Goal: Task Accomplishment & Management: Use online tool/utility

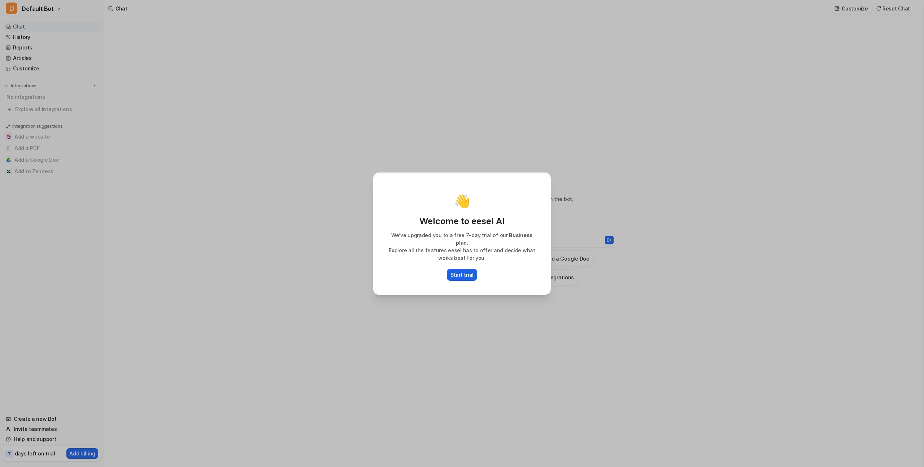
click at [457, 272] on p "Start trial" at bounding box center [461, 275] width 23 height 8
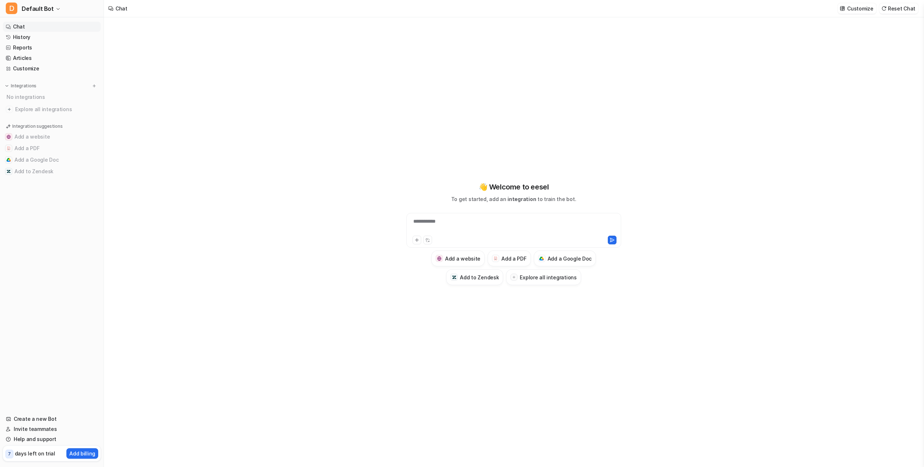
type textarea "**********"
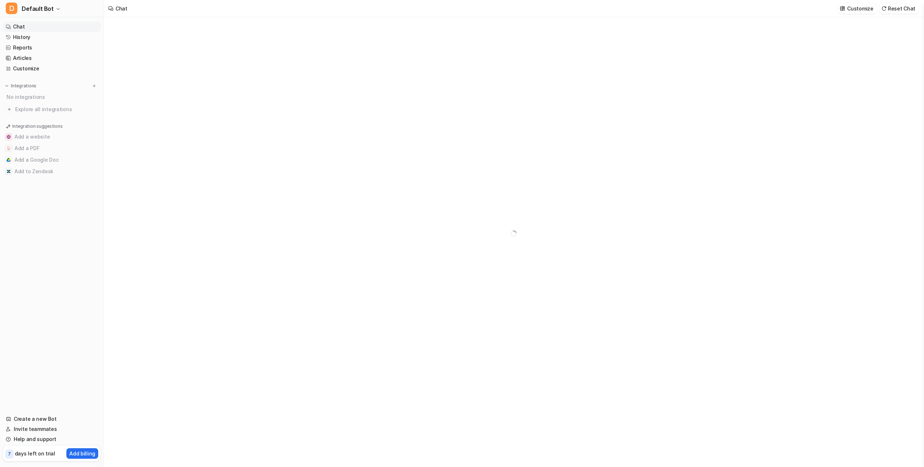
type textarea "**********"
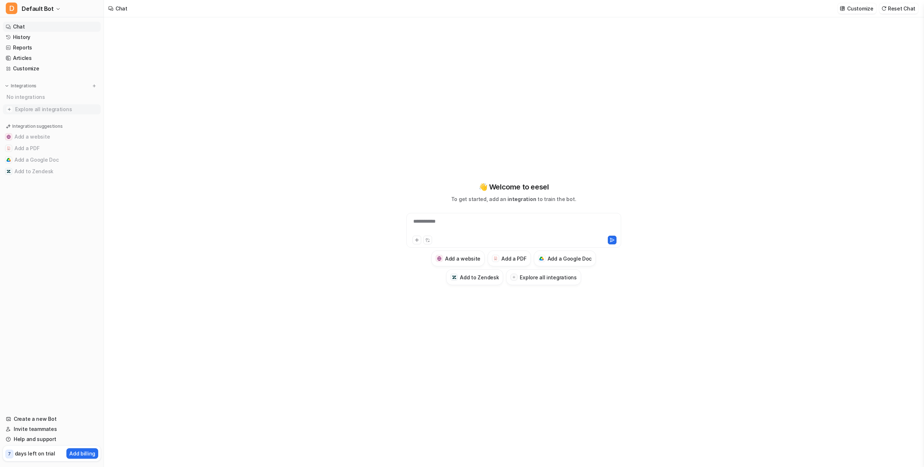
click at [36, 111] on span "Explore all integrations" at bounding box center [56, 110] width 83 height 12
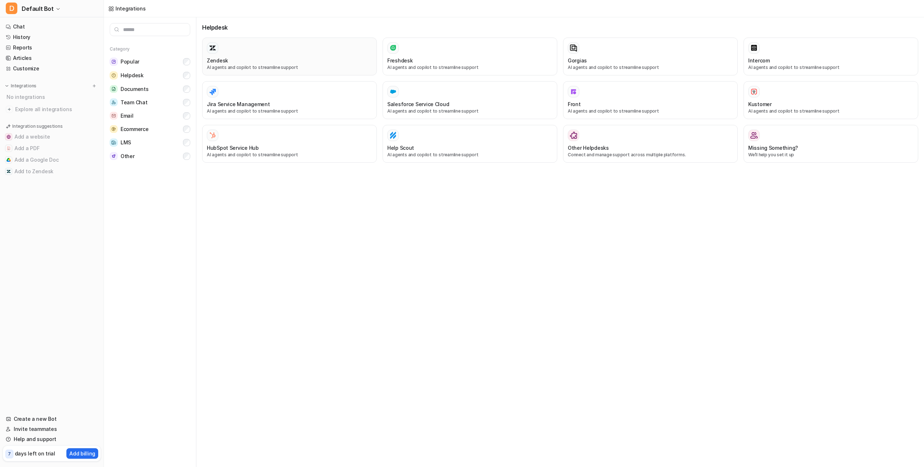
click at [271, 59] on div "Zendesk" at bounding box center [289, 61] width 165 height 8
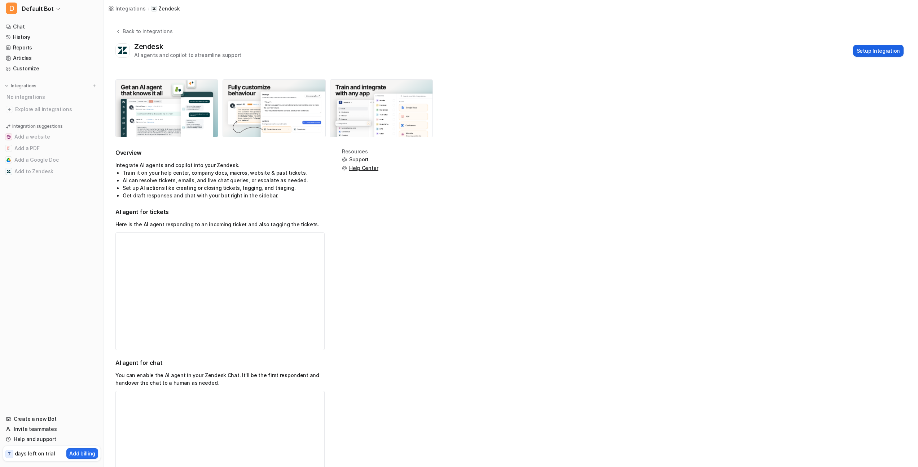
click at [873, 49] on button "Setup Integration" at bounding box center [878, 51] width 51 height 12
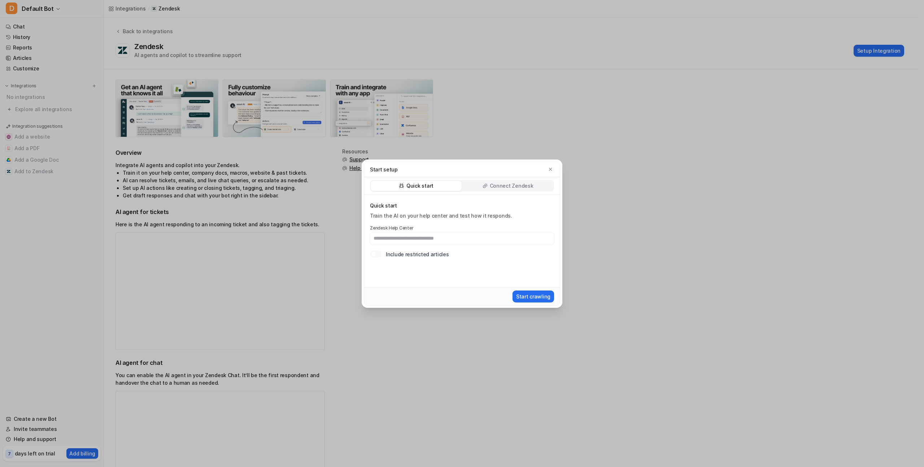
click at [504, 185] on p "Connect Zendesk" at bounding box center [512, 185] width 44 height 7
type input "******"
click at [539, 296] on button "Connect Zendesk" at bounding box center [528, 296] width 51 height 12
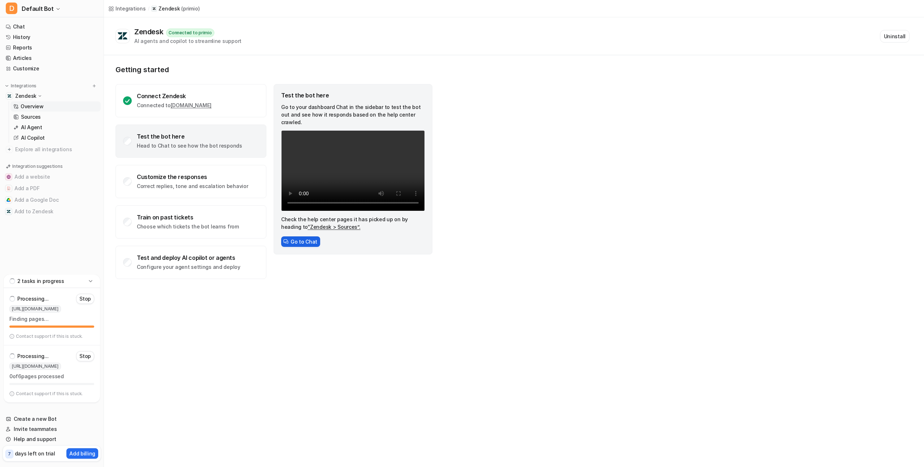
click at [303, 236] on button "Go to Chat" at bounding box center [300, 241] width 39 height 10
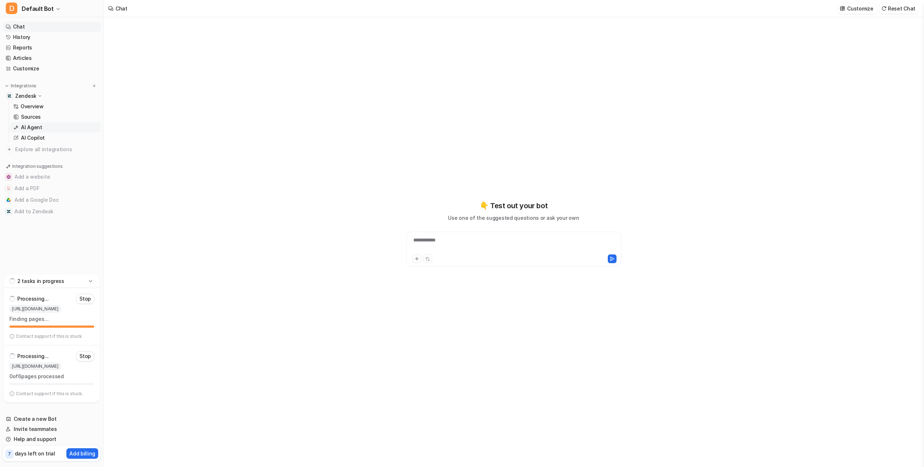
click at [31, 126] on p "AI Agent" at bounding box center [31, 127] width 21 height 7
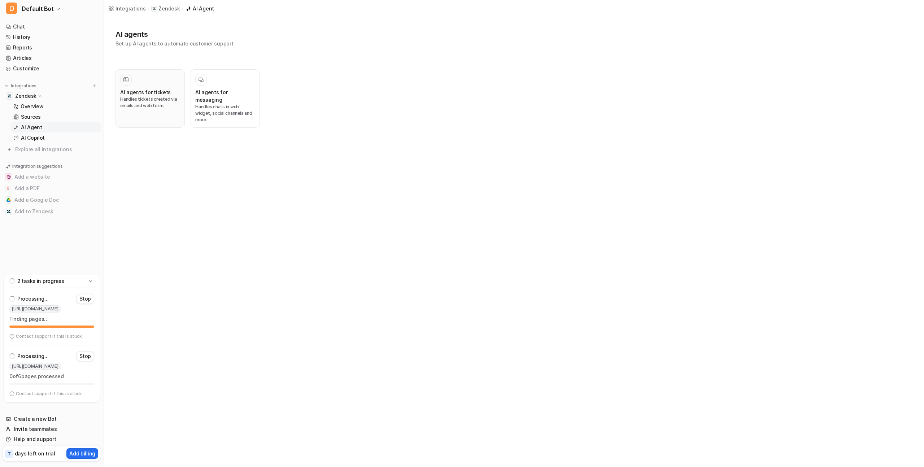
click at [140, 107] on p "Handles tickets created via emails and web form." at bounding box center [150, 102] width 60 height 13
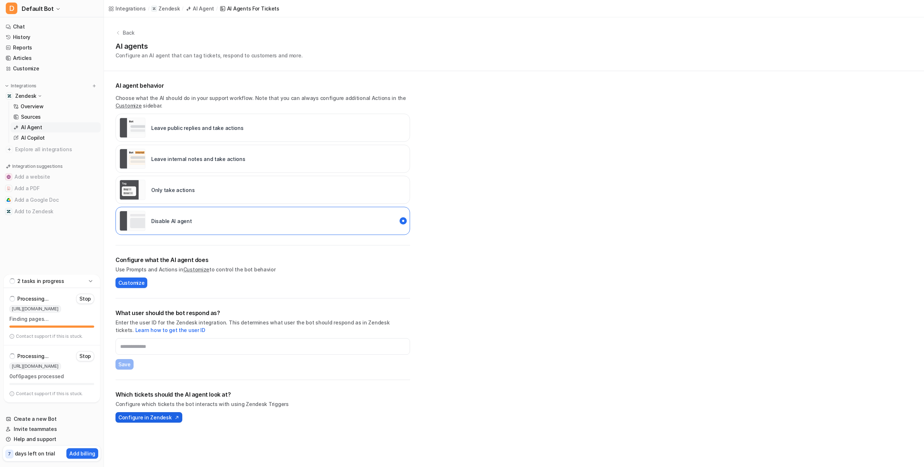
click at [145, 419] on span "Configure in Zendesk" at bounding box center [144, 417] width 53 height 8
click at [34, 455] on p "days left on trial" at bounding box center [35, 454] width 40 height 8
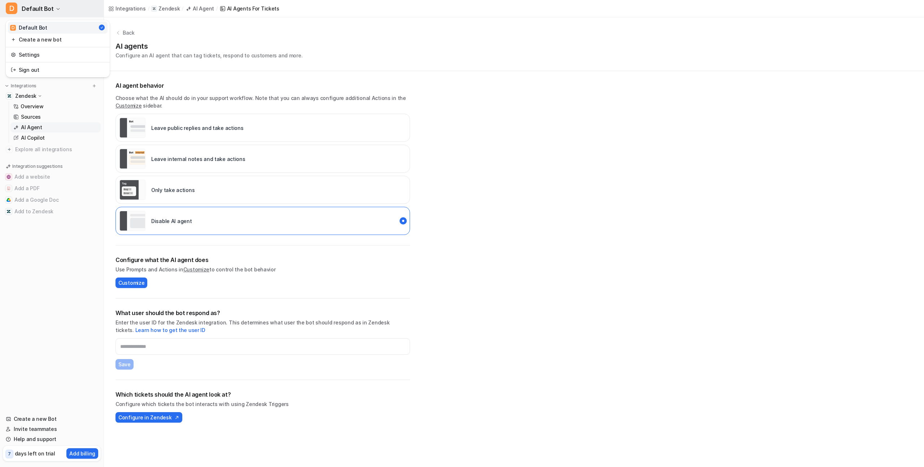
click at [56, 9] on icon "button" at bounding box center [58, 9] width 4 height 4
click at [537, 76] on div "D Default Bot D Default Bot Create a new bot Settings Sign out Chat History Rep…" at bounding box center [462, 233] width 924 height 467
